Goal: Navigation & Orientation: Find specific page/section

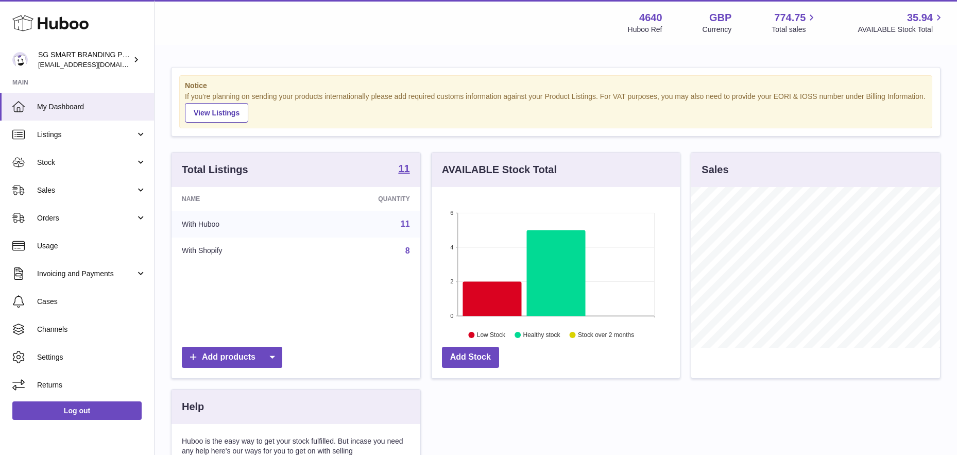
scroll to position [161, 248]
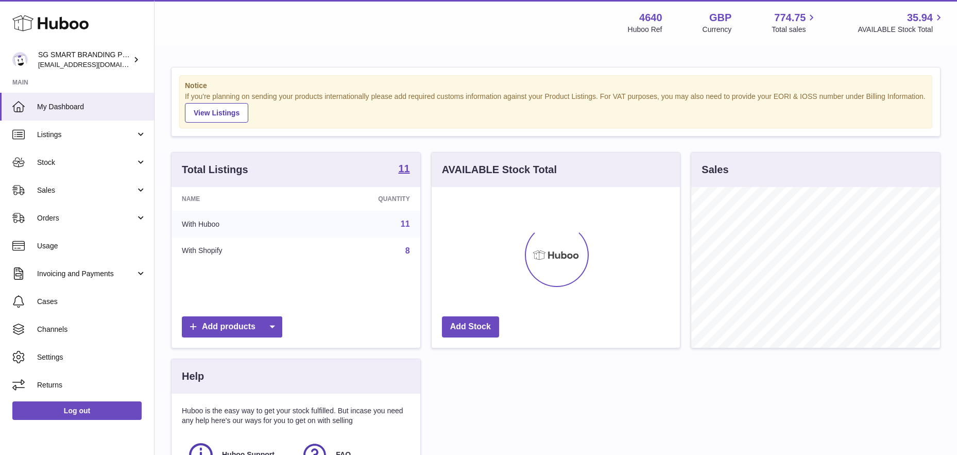
scroll to position [161, 248]
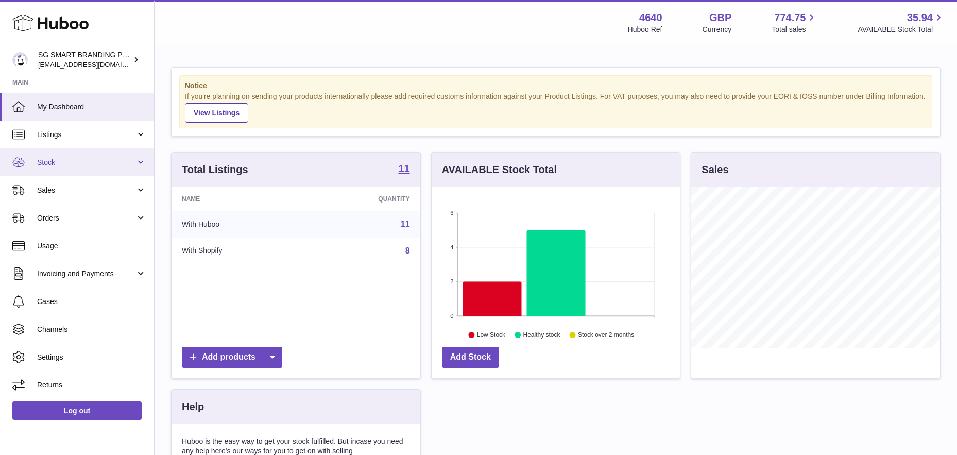
click at [63, 160] on span "Stock" at bounding box center [86, 163] width 98 height 10
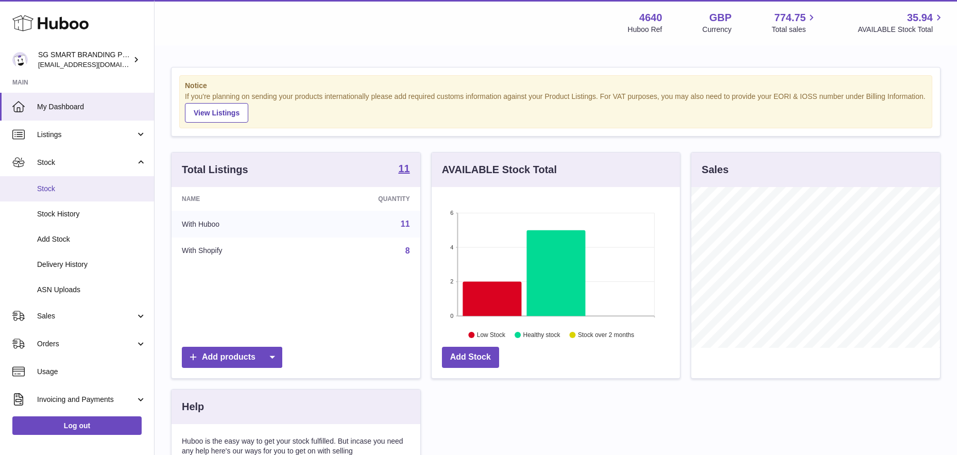
click at [71, 184] on span "Stock" at bounding box center [91, 189] width 109 height 10
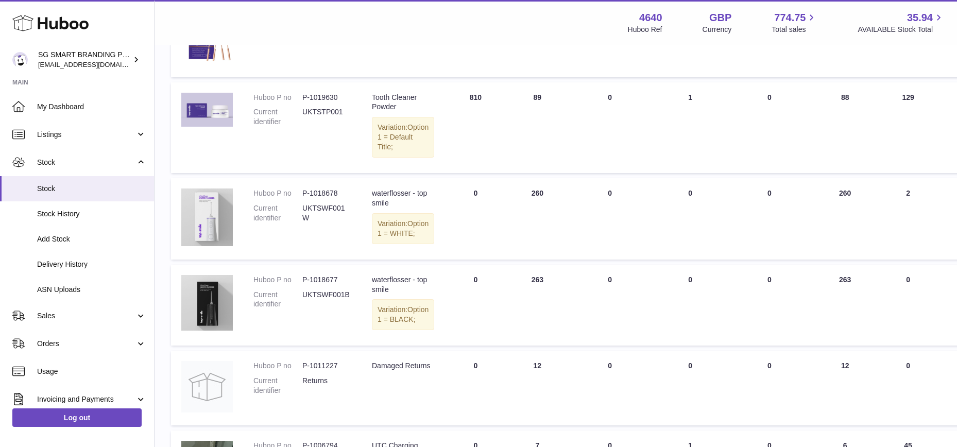
scroll to position [276, 0]
